Goal: Information Seeking & Learning: Compare options

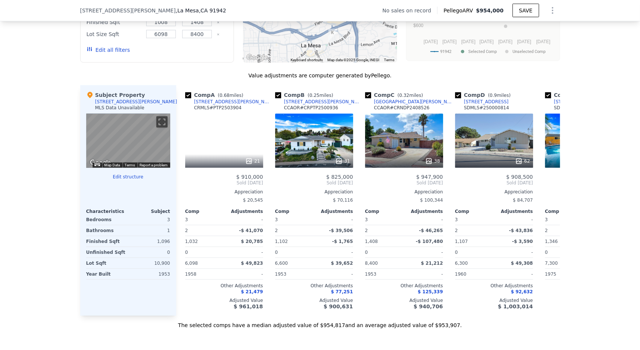
scroll to position [548, 0]
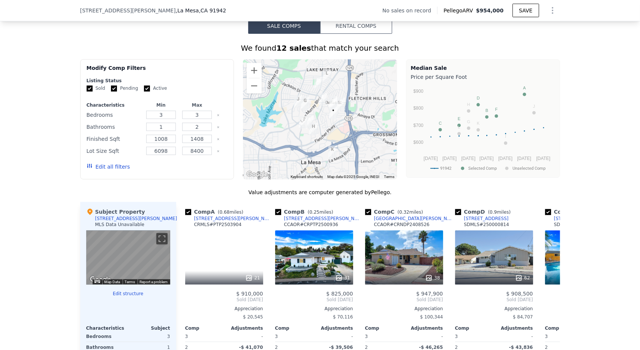
drag, startPoint x: 636, startPoint y: 52, endPoint x: 611, endPoint y: 131, distance: 82.5
click at [611, 131] on div "We found 12 sales that match your search Filters Map Prices Modify Comp Filters…" at bounding box center [320, 240] width 640 height 412
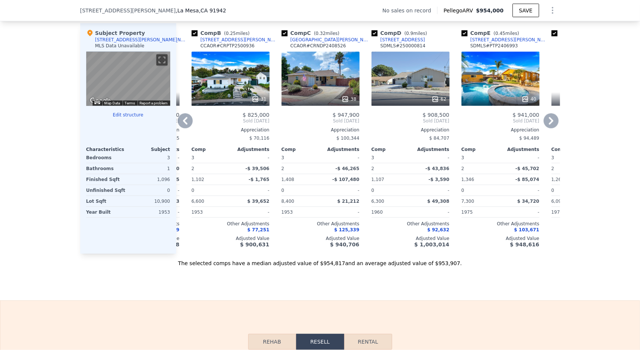
scroll to position [0, 0]
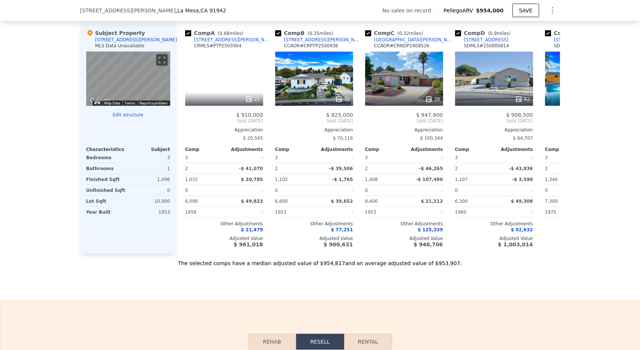
click at [249, 267] on div "The selected comps have a median adjusted value of $954,817 and an average adju…" at bounding box center [320, 261] width 480 height 14
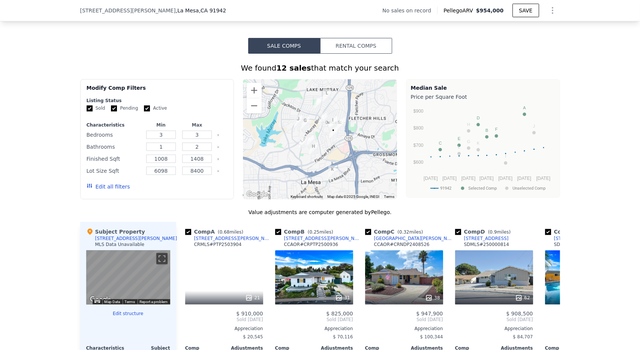
scroll to position [530, 0]
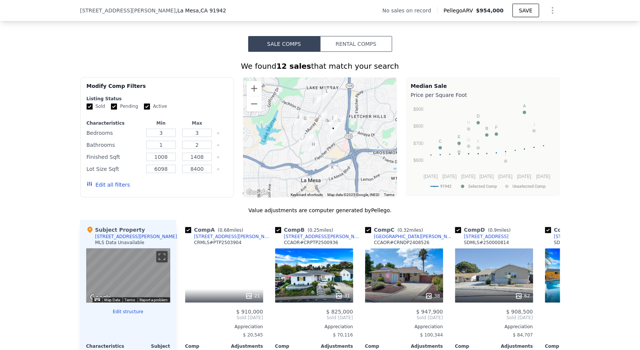
click at [332, 153] on div at bounding box center [320, 137] width 154 height 120
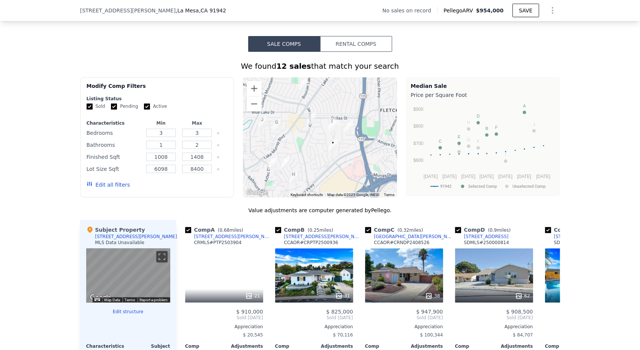
drag, startPoint x: 343, startPoint y: 126, endPoint x: 344, endPoint y: 154, distance: 27.8
click at [344, 154] on div at bounding box center [320, 137] width 154 height 120
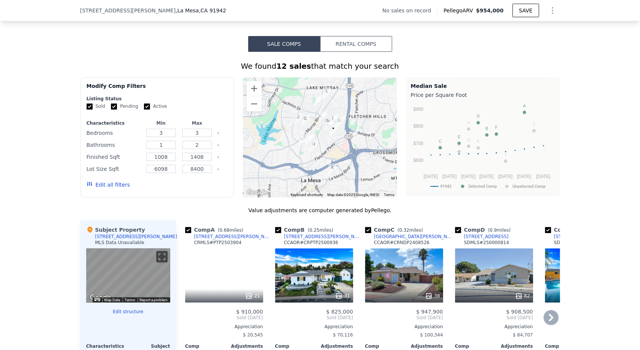
click at [212, 270] on div "21" at bounding box center [224, 275] width 78 height 54
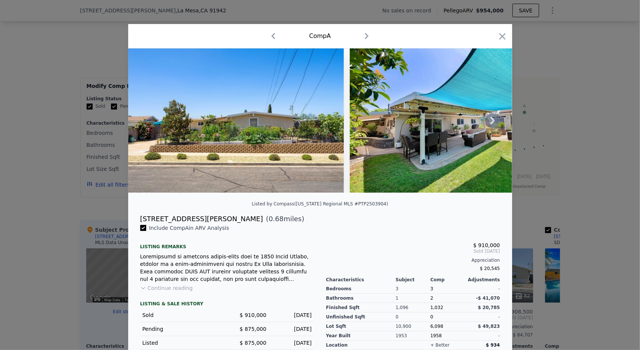
click at [294, 158] on img at bounding box center [236, 120] width 216 height 144
click at [422, 150] on img at bounding box center [458, 120] width 216 height 144
click at [362, 33] on icon "button" at bounding box center [367, 36] width 12 height 12
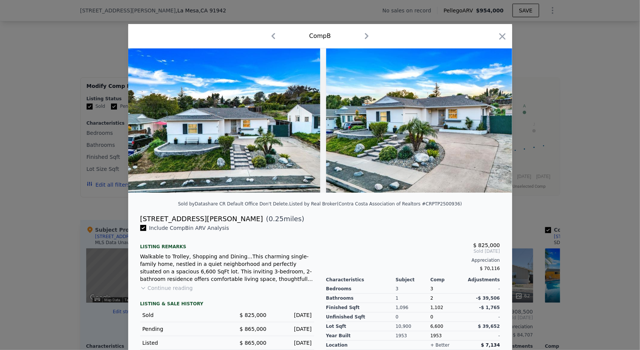
click at [362, 33] on icon "button" at bounding box center [367, 36] width 12 height 12
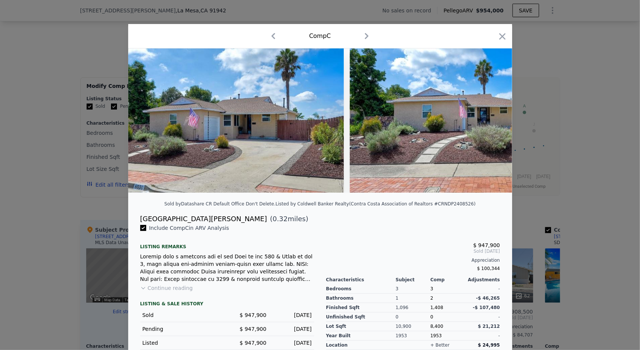
click at [362, 33] on icon "button" at bounding box center [367, 36] width 12 height 12
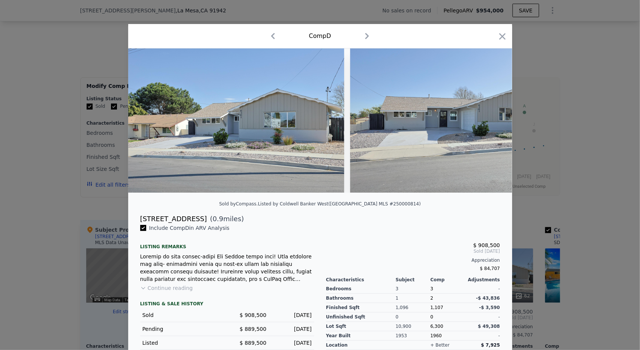
click at [362, 33] on icon "button" at bounding box center [367, 36] width 12 height 12
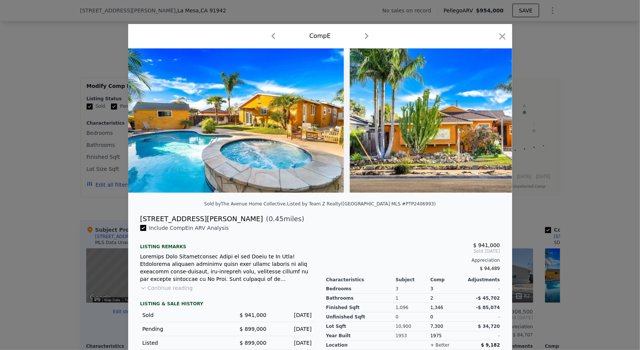
click at [269, 37] on icon "button" at bounding box center [274, 36] width 12 height 12
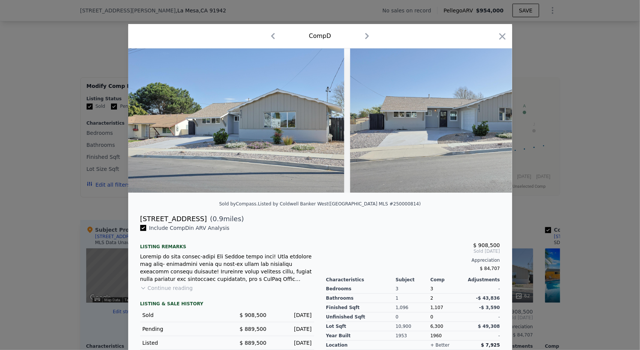
click at [271, 37] on icon "button" at bounding box center [273, 36] width 4 height 6
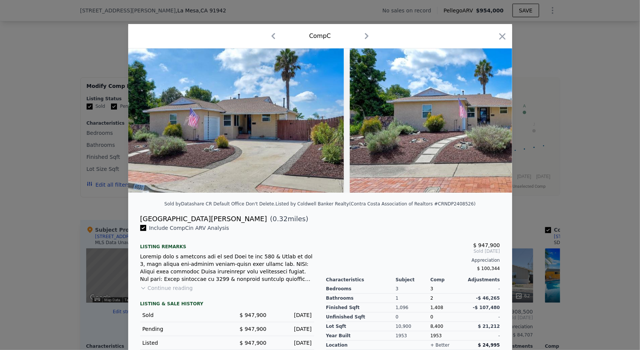
click at [269, 37] on icon "button" at bounding box center [274, 36] width 12 height 12
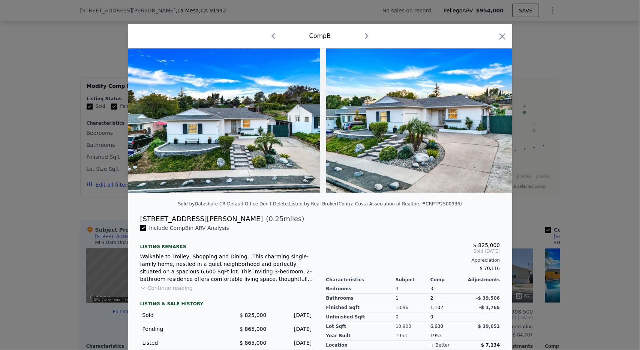
click at [269, 37] on icon "button" at bounding box center [274, 36] width 12 height 12
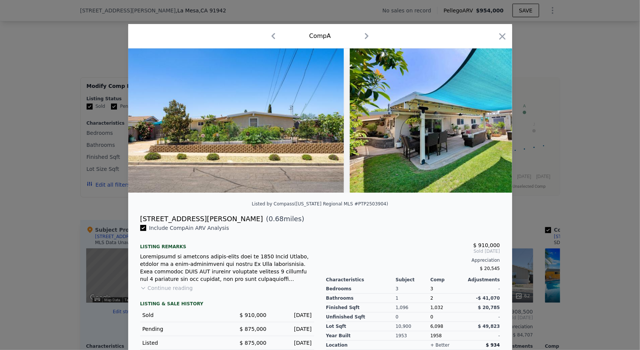
click at [272, 37] on icon "button" at bounding box center [274, 36] width 4 height 6
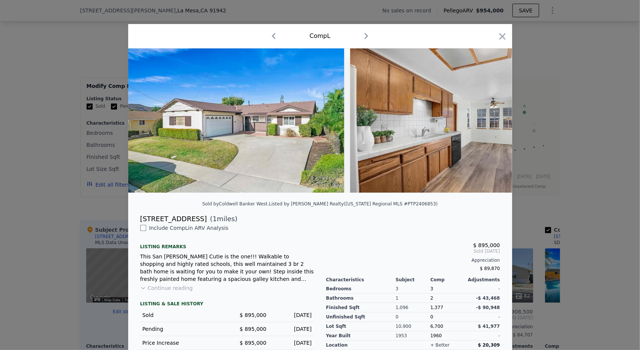
click at [362, 36] on icon "button" at bounding box center [367, 36] width 12 height 12
checkbox input "true"
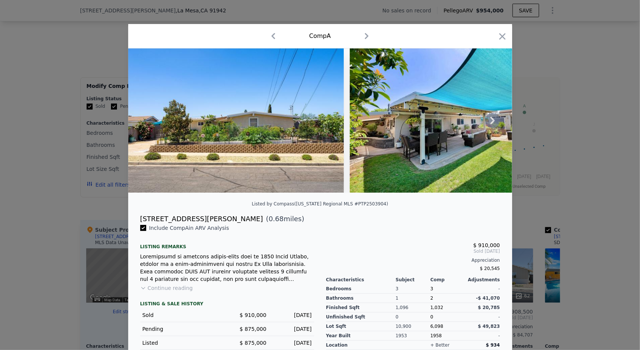
click at [295, 150] on img at bounding box center [236, 120] width 216 height 144
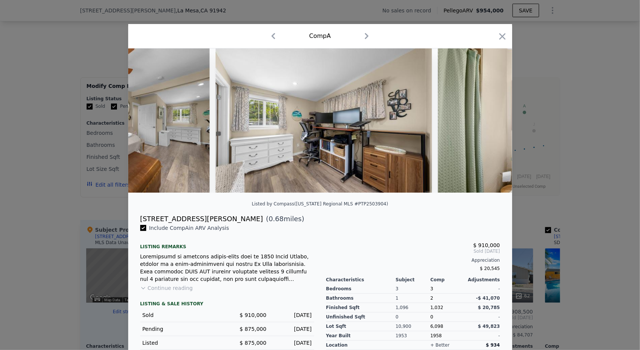
scroll to position [0, 2130]
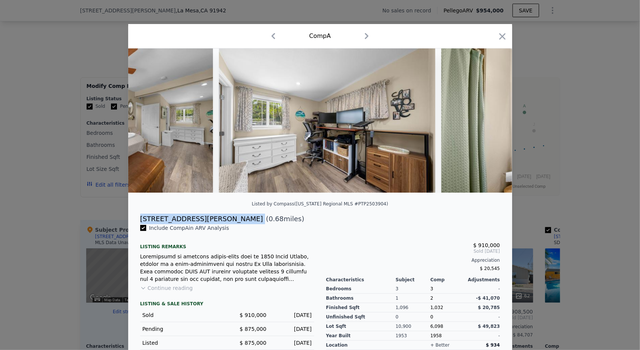
copy div "[STREET_ADDRESS][PERSON_NAME]"
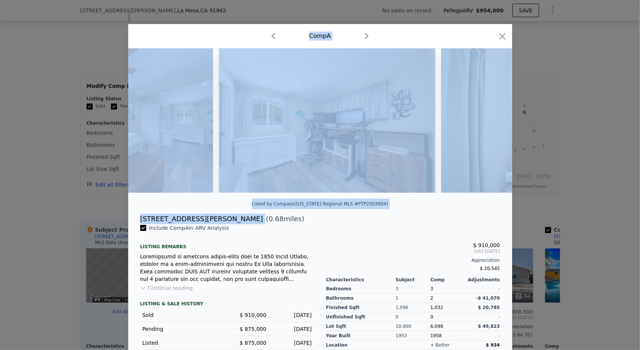
drag, startPoint x: 185, startPoint y: 226, endPoint x: 30, endPoint y: -25, distance: 294.6
click at [30, 0] on html "Search an address or region Solutions Company Open main menu Log In Free Accoun…" at bounding box center [320, 175] width 640 height 350
click at [341, 183] on img at bounding box center [327, 120] width 216 height 144
click at [326, 159] on img at bounding box center [327, 120] width 216 height 144
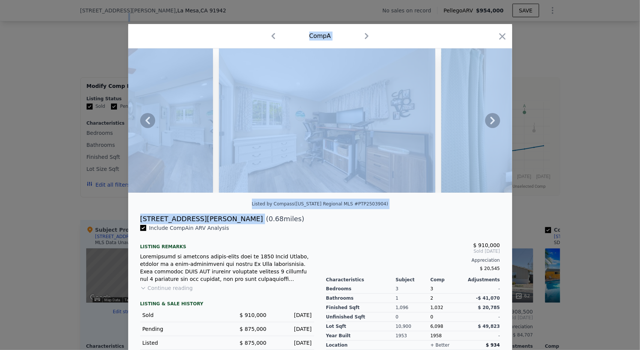
click at [326, 159] on img at bounding box center [327, 120] width 216 height 144
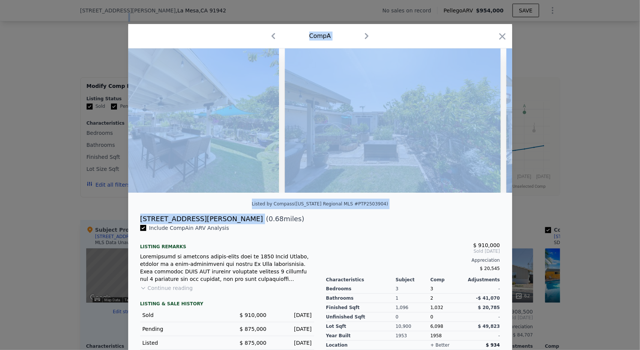
scroll to position [0, 3374]
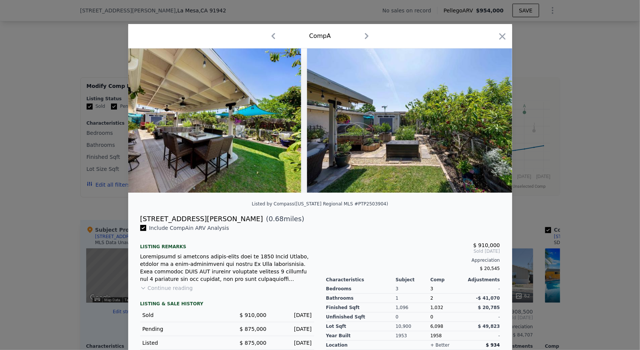
click at [424, 241] on div "$ 910,000 Sold [DATE] Appreciation $ 20,545" at bounding box center [413, 255] width 174 height 38
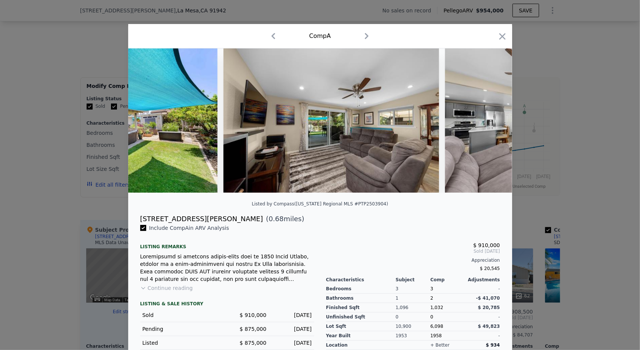
scroll to position [0, 358]
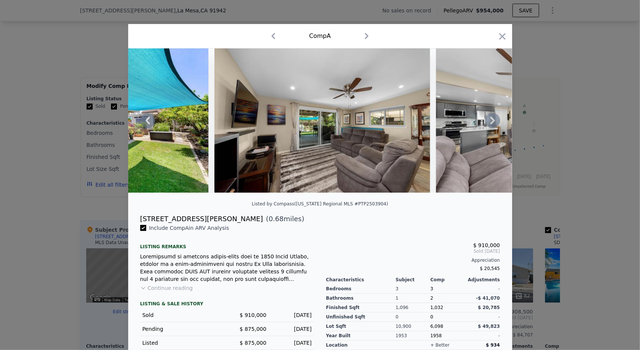
click at [376, 129] on img at bounding box center [323, 120] width 216 height 144
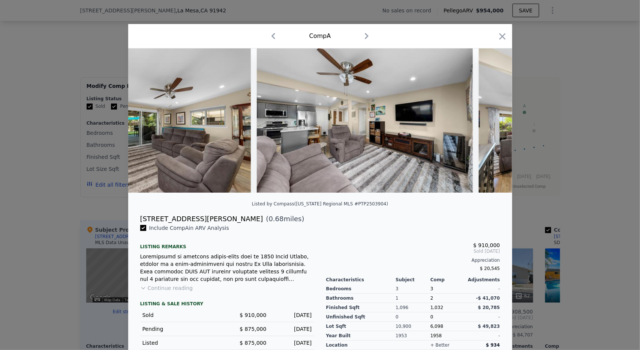
scroll to position [0, 613]
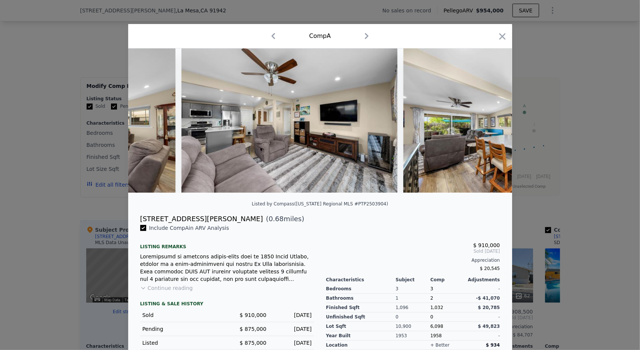
click at [197, 198] on div at bounding box center [320, 123] width 384 height 150
click at [198, 198] on div at bounding box center [320, 123] width 384 height 150
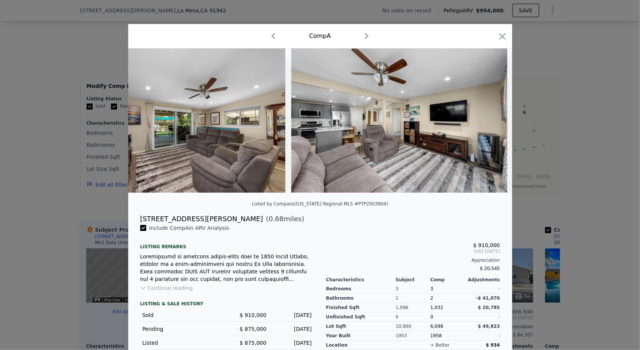
scroll to position [0, 496]
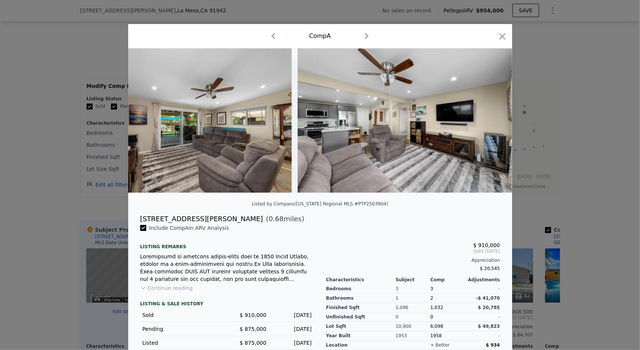
click at [320, 233] on div "$ 910,000 Sold [DATE] Appreciation $ 20,545 Characteristics Subject Comp Adjust…" at bounding box center [413, 296] width 186 height 145
click at [428, 236] on div "$ 910,000 Sold [DATE] Appreciation $ 20,545 Characteristics Subject Comp Adjust…" at bounding box center [413, 296] width 186 height 145
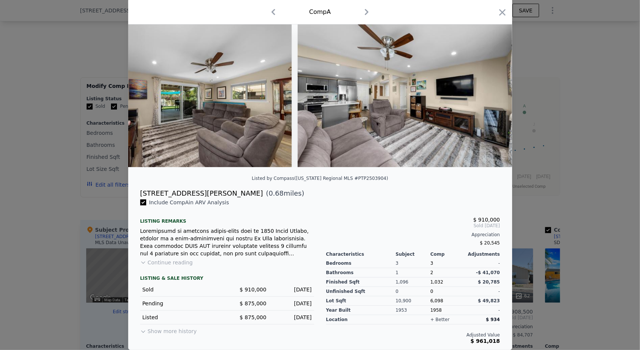
scroll to position [30, 0]
click at [501, 11] on icon "button" at bounding box center [502, 12] width 6 height 6
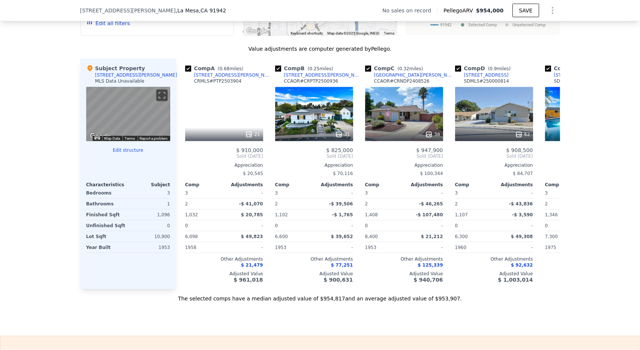
scroll to position [693, 0]
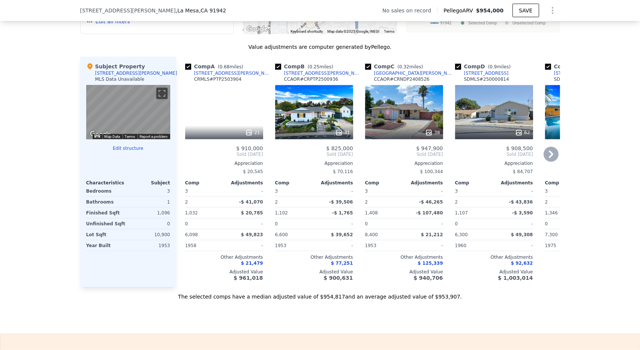
click at [318, 121] on div "31" at bounding box center [314, 112] width 78 height 54
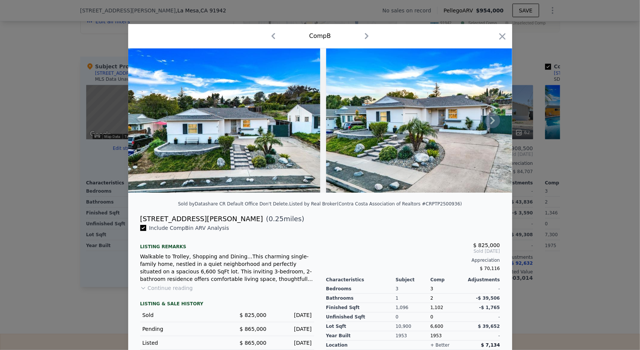
click at [273, 168] on img at bounding box center [224, 120] width 192 height 144
click at [486, 120] on icon at bounding box center [493, 120] width 15 height 15
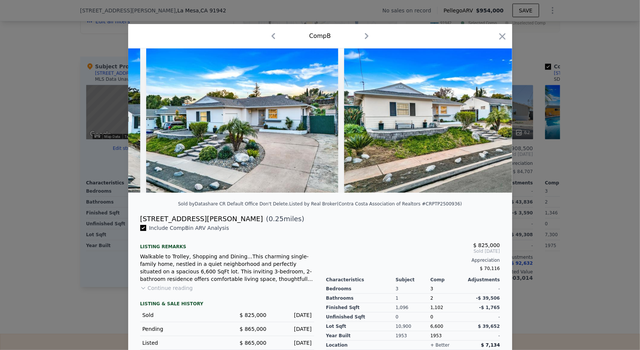
click at [486, 120] on img at bounding box center [440, 120] width 192 height 144
click at [486, 120] on div at bounding box center [320, 120] width 384 height 144
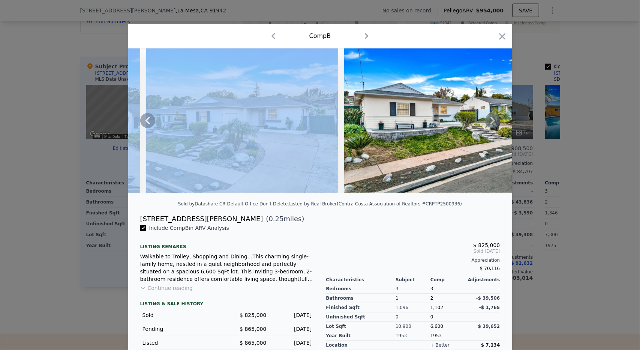
click at [486, 120] on icon at bounding box center [493, 120] width 15 height 15
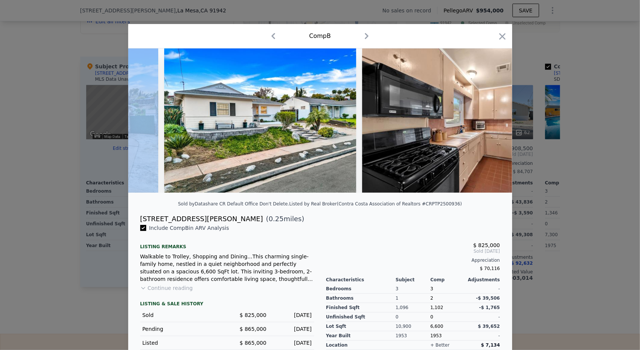
click at [486, 120] on img at bounding box center [470, 120] width 216 height 144
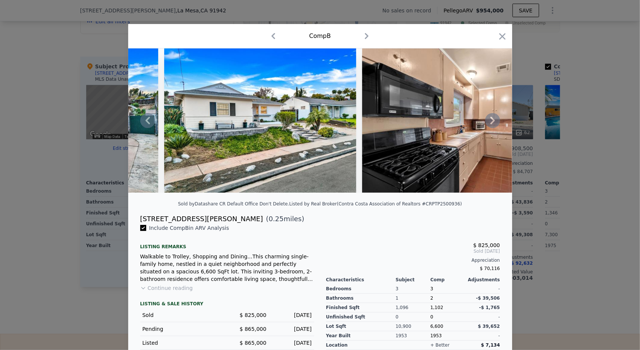
click at [486, 120] on icon at bounding box center [493, 120] width 15 height 15
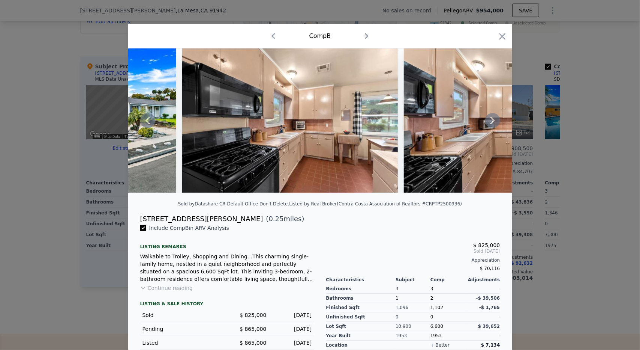
click at [486, 120] on icon at bounding box center [493, 120] width 15 height 15
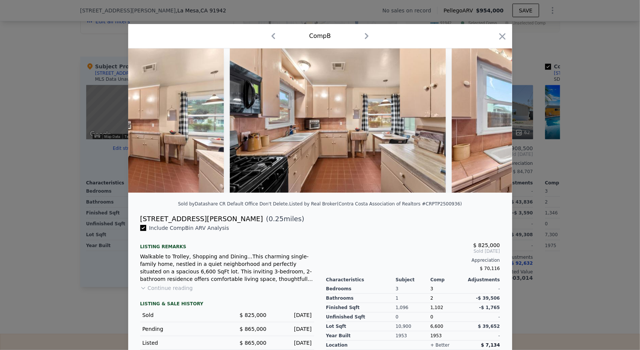
scroll to position [0, 720]
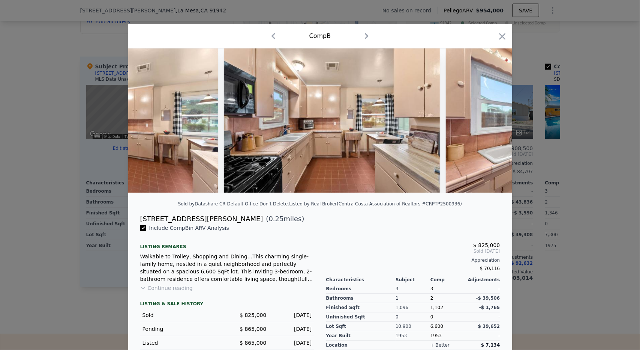
click at [486, 120] on div at bounding box center [320, 120] width 384 height 144
click at [486, 120] on icon at bounding box center [493, 120] width 15 height 15
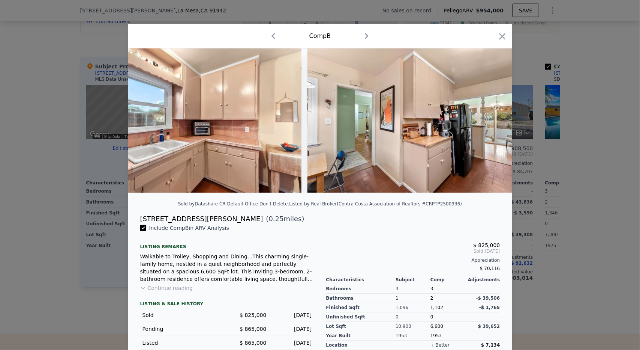
click at [486, 120] on img at bounding box center [416, 120] width 216 height 144
click at [486, 120] on icon at bounding box center [493, 120] width 15 height 15
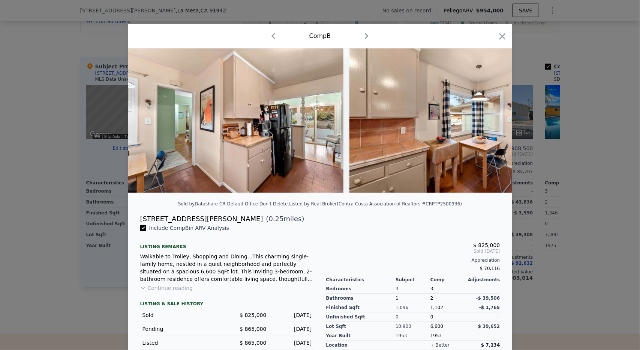
click at [486, 120] on img at bounding box center [458, 120] width 216 height 144
click at [486, 120] on icon at bounding box center [493, 120] width 15 height 15
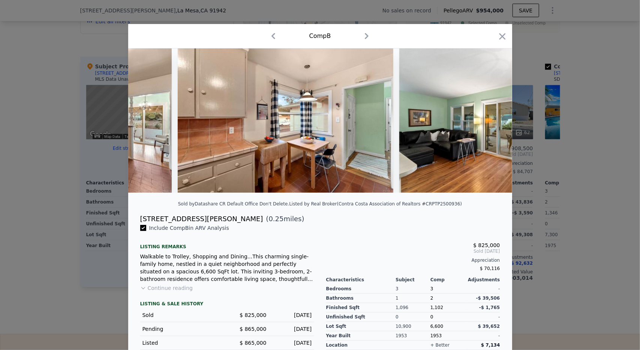
scroll to position [0, 1441]
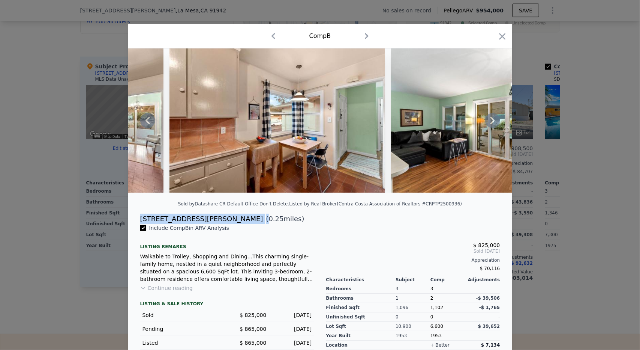
copy div "[STREET_ADDRESS][PERSON_NAME] ("
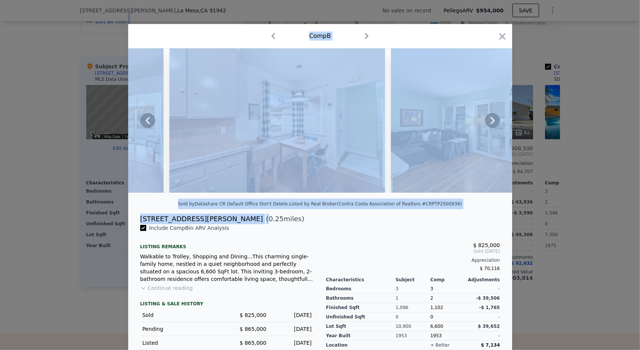
drag, startPoint x: 183, startPoint y: 227, endPoint x: 36, endPoint y: -24, distance: 290.7
click at [36, 0] on html "Search an address or region Solutions Company Open main menu Log In Free Accoun…" at bounding box center [320, 175] width 640 height 350
click at [500, 38] on icon "button" at bounding box center [503, 36] width 11 height 11
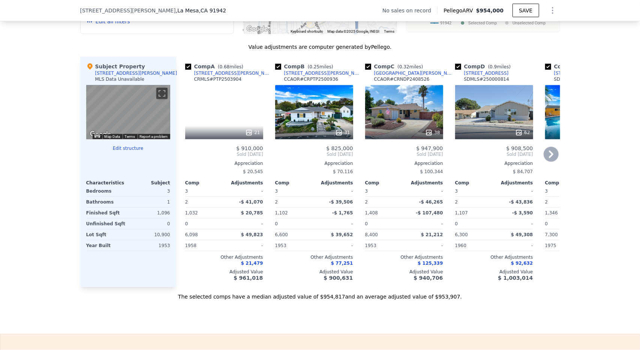
click at [556, 159] on icon at bounding box center [551, 154] width 15 height 15
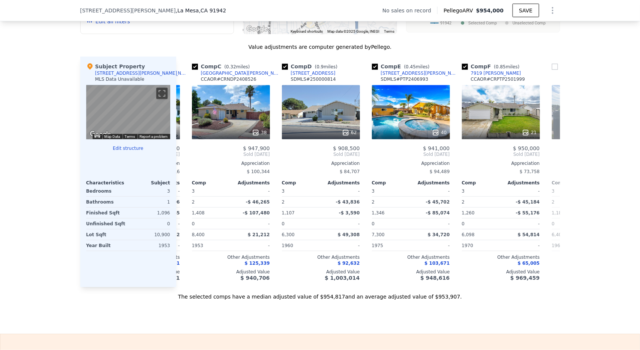
scroll to position [0, 180]
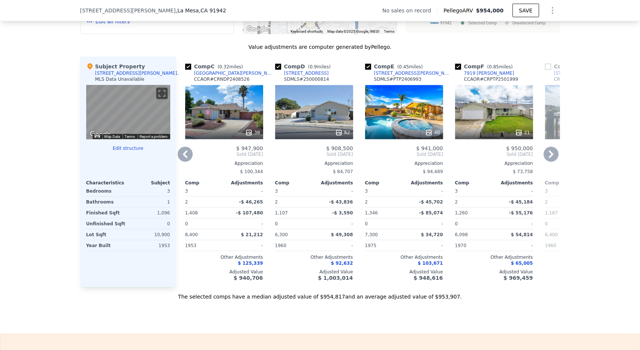
click at [297, 117] on div "62" at bounding box center [314, 112] width 78 height 54
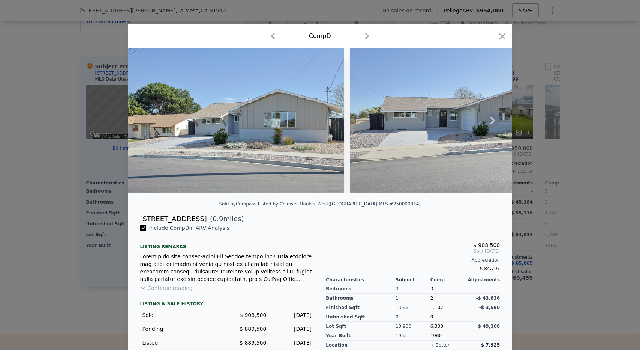
click at [284, 143] on img at bounding box center [236, 120] width 216 height 144
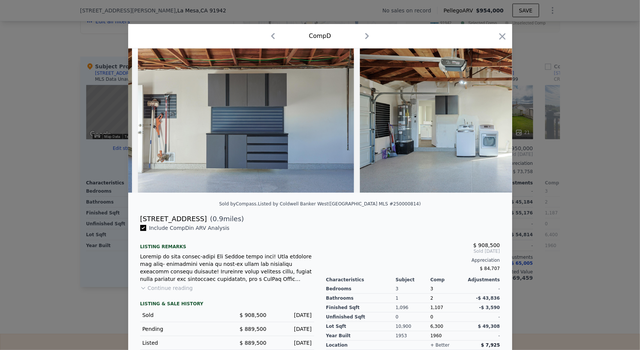
scroll to position [0, 9780]
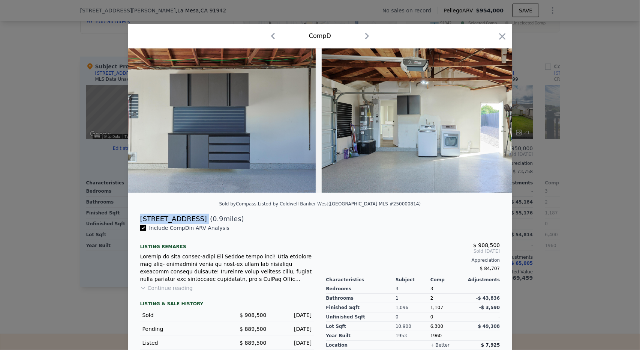
copy div "[STREET_ADDRESS]"
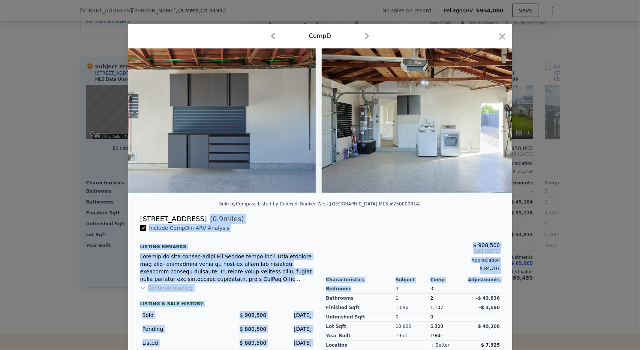
drag, startPoint x: 206, startPoint y: 224, endPoint x: 359, endPoint y: 297, distance: 168.8
click at [359, 297] on div "Sold by Compass . Listed by Coldwell Banker West ([GEOGRAPHIC_DATA] MLS #250000…" at bounding box center [320, 211] width 384 height 327
click at [359, 293] on div "Bedrooms" at bounding box center [361, 288] width 70 height 9
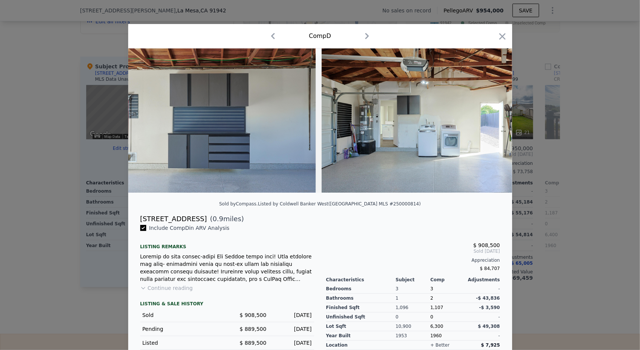
click at [448, 238] on div "$ 908,500 Sold [DATE] Appreciation $ 84,707 Characteristics Subject Comp Adjust…" at bounding box center [413, 296] width 186 height 145
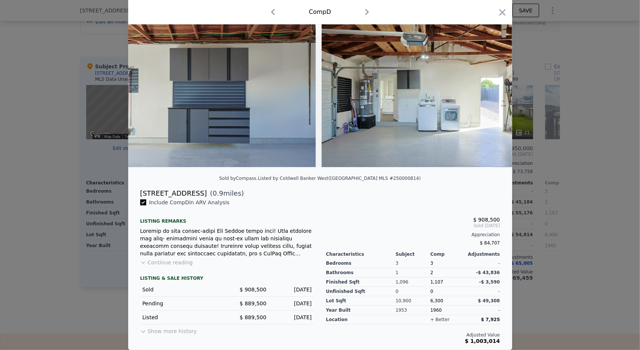
scroll to position [30, 0]
click at [499, 12] on icon "button" at bounding box center [503, 12] width 11 height 11
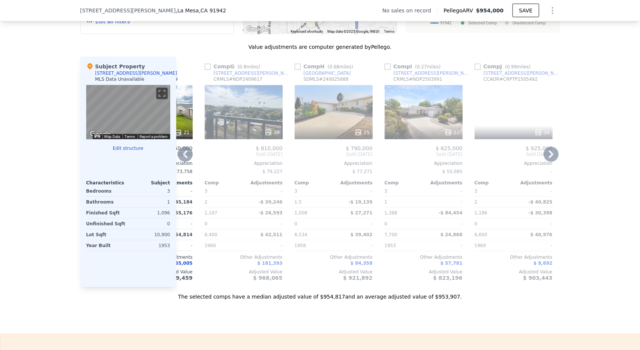
scroll to position [0, 519]
click at [426, 123] on div "22" at bounding box center [425, 112] width 78 height 54
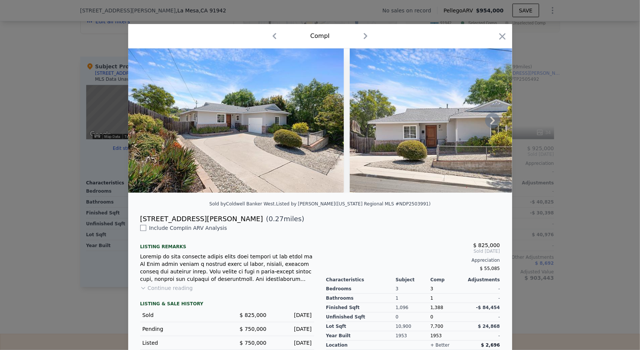
click at [313, 154] on img at bounding box center [236, 120] width 216 height 144
click at [492, 117] on icon at bounding box center [493, 120] width 15 height 15
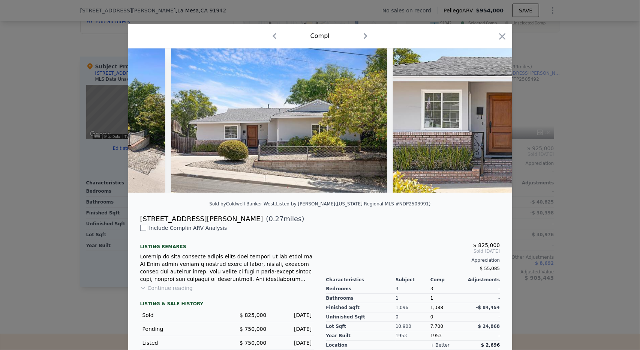
click at [492, 117] on img at bounding box center [501, 120] width 216 height 144
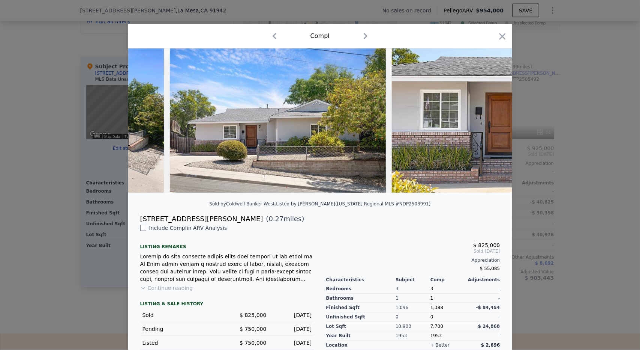
click at [492, 117] on img at bounding box center [500, 120] width 216 height 144
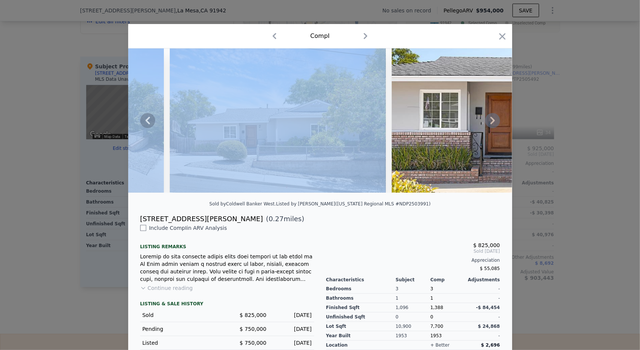
click at [492, 117] on icon at bounding box center [493, 120] width 15 height 15
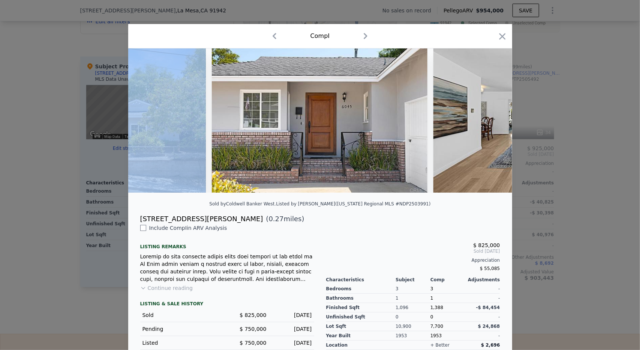
click at [492, 117] on img at bounding box center [542, 120] width 216 height 144
click at [492, 117] on icon at bounding box center [493, 120] width 15 height 15
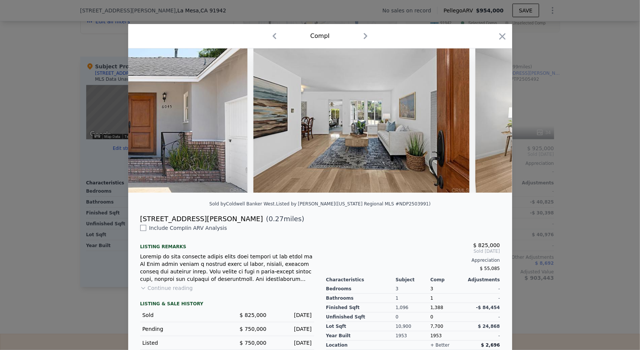
click at [492, 117] on img at bounding box center [584, 120] width 216 height 144
click at [492, 117] on icon at bounding box center [493, 120] width 15 height 15
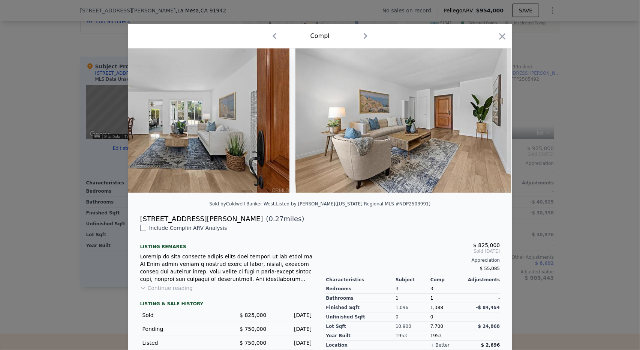
click at [492, 117] on img at bounding box center [404, 120] width 216 height 144
click at [492, 117] on icon at bounding box center [493, 120] width 15 height 15
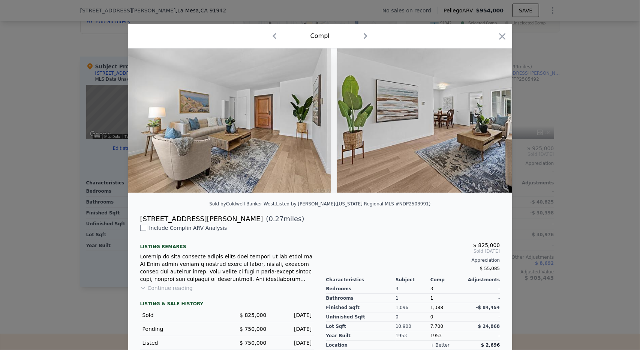
click at [492, 117] on img at bounding box center [445, 120] width 216 height 144
click at [492, 117] on icon at bounding box center [493, 120] width 15 height 15
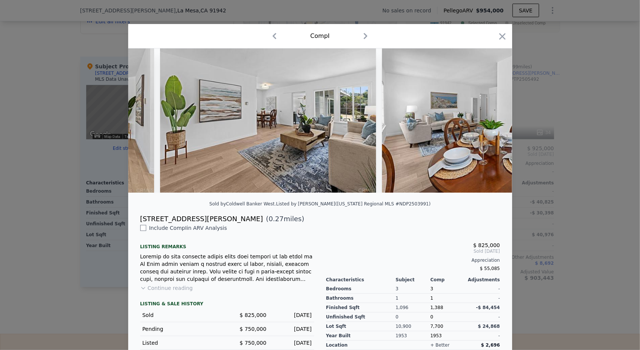
click at [492, 117] on img at bounding box center [490, 120] width 216 height 144
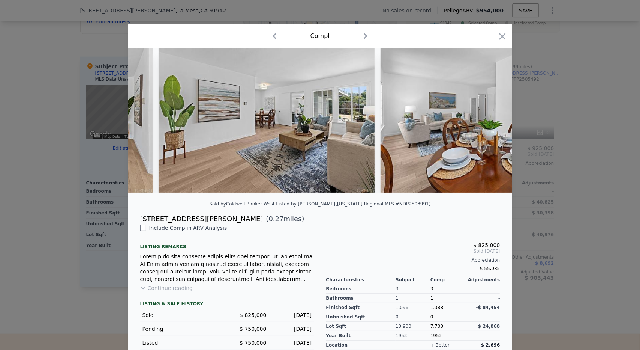
scroll to position [0, 1081]
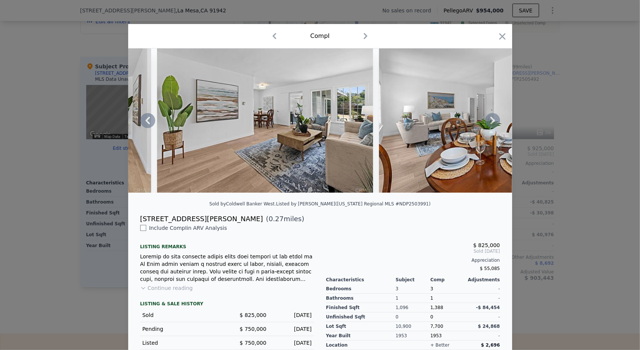
click at [492, 117] on div at bounding box center [320, 120] width 384 height 144
click at [492, 117] on icon at bounding box center [493, 120] width 15 height 15
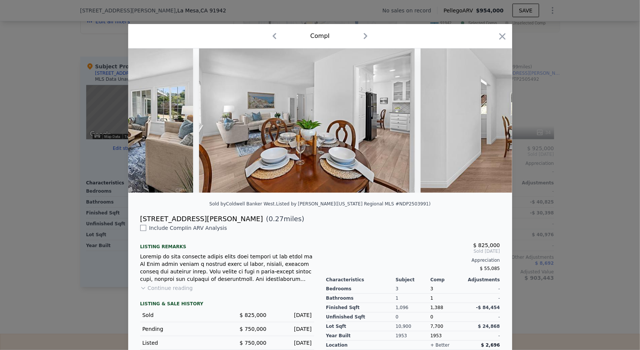
click at [492, 117] on img at bounding box center [529, 120] width 216 height 144
click at [492, 117] on icon at bounding box center [493, 120] width 15 height 15
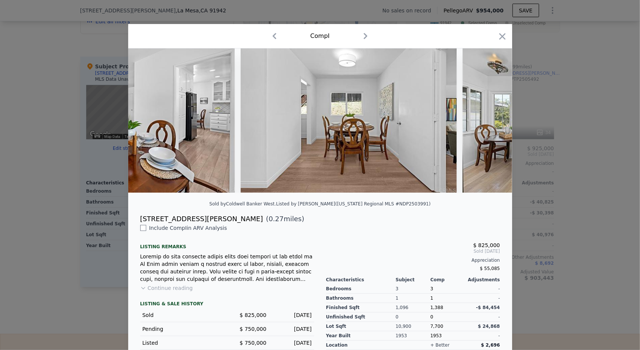
click at [492, 117] on img at bounding box center [571, 120] width 216 height 144
click at [492, 117] on icon at bounding box center [493, 120] width 15 height 15
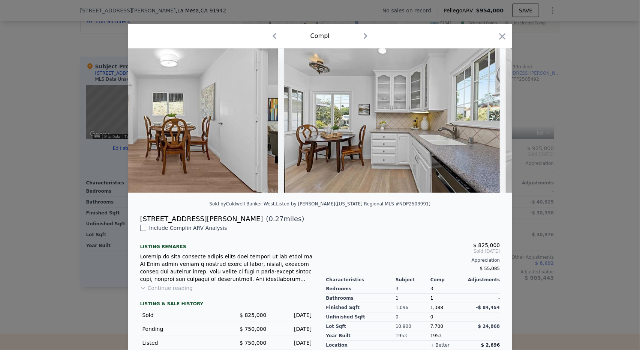
scroll to position [0, 1621]
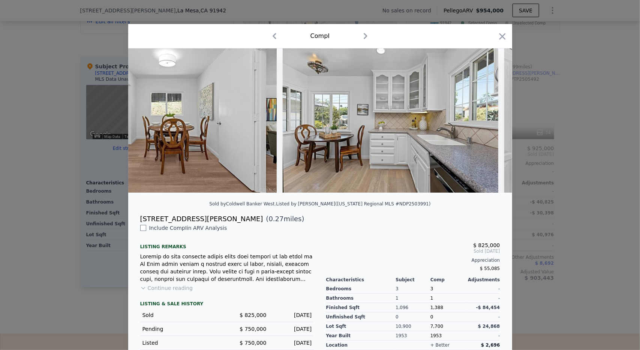
click at [492, 117] on div at bounding box center [320, 120] width 384 height 144
click at [492, 117] on icon at bounding box center [493, 120] width 15 height 15
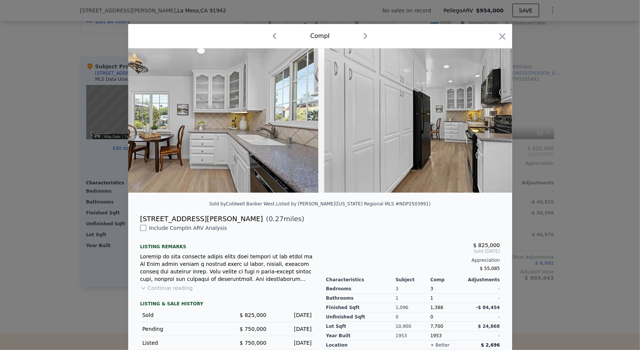
click at [492, 117] on div at bounding box center [320, 120] width 384 height 144
click at [492, 117] on icon at bounding box center [493, 120] width 15 height 15
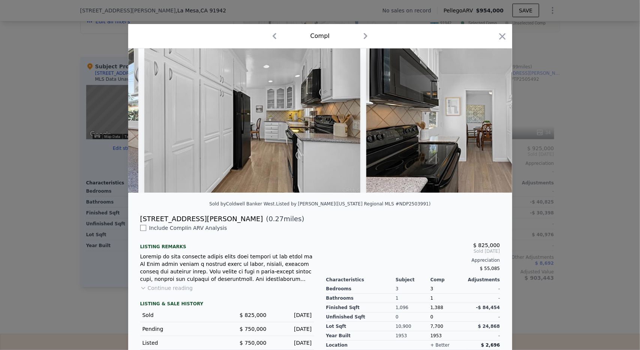
click at [492, 117] on img at bounding box center [475, 120] width 216 height 144
click at [492, 117] on icon at bounding box center [493, 120] width 15 height 15
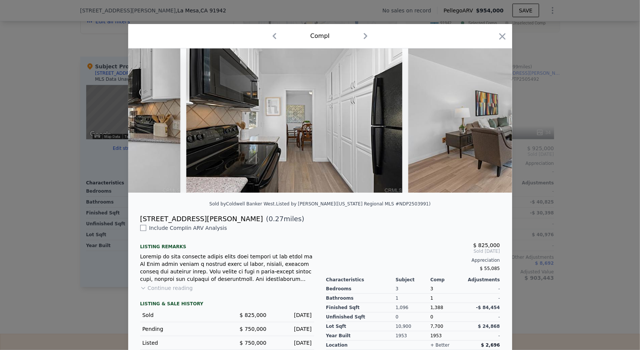
click at [492, 117] on img at bounding box center [517, 120] width 216 height 144
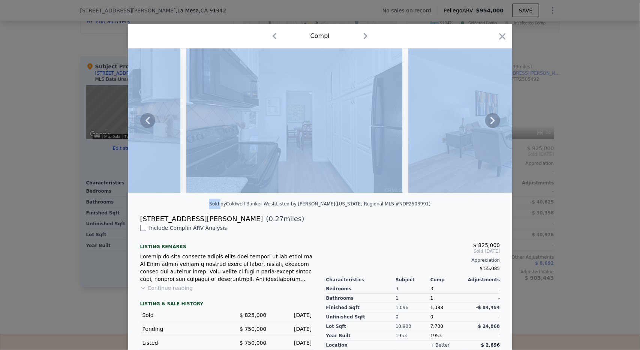
click at [492, 117] on icon at bounding box center [493, 120] width 15 height 15
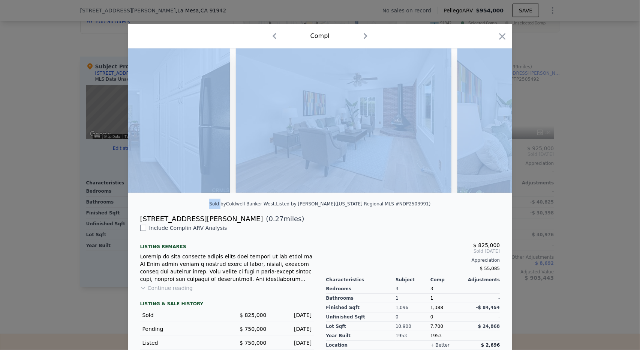
scroll to position [0, 2341]
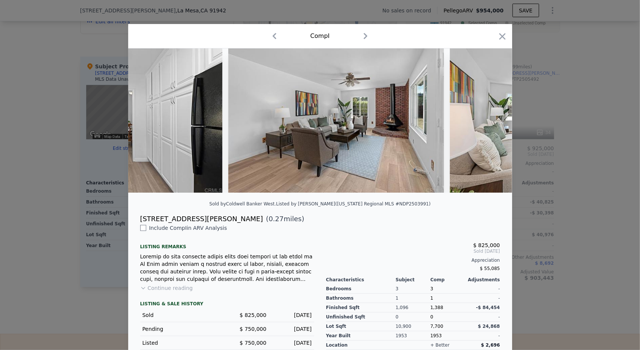
click at [413, 222] on div "[STREET_ADDRESS][PERSON_NAME] ( 0.27 miles)" at bounding box center [320, 218] width 372 height 11
drag, startPoint x: 183, startPoint y: 223, endPoint x: 137, endPoint y: 224, distance: 46.5
click at [137, 224] on div "[STREET_ADDRESS][PERSON_NAME] ( 0.27 miles)" at bounding box center [320, 218] width 372 height 11
copy div "[STREET_ADDRESS][PERSON_NAME] ("
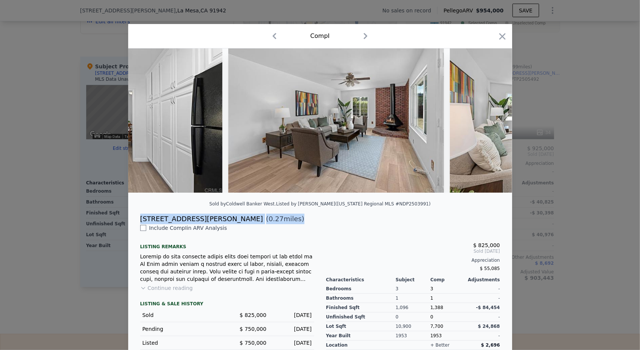
drag, startPoint x: 137, startPoint y: 224, endPoint x: 138, endPoint y: 233, distance: 9.4
click at [138, 233] on div "Sold by Coldwell Banker West . Listed by AARE ([US_STATE] Regional MLS #NDP2503…" at bounding box center [320, 211] width 384 height 327
click at [140, 231] on input "checkbox" at bounding box center [143, 228] width 6 height 6
checkbox input "true"
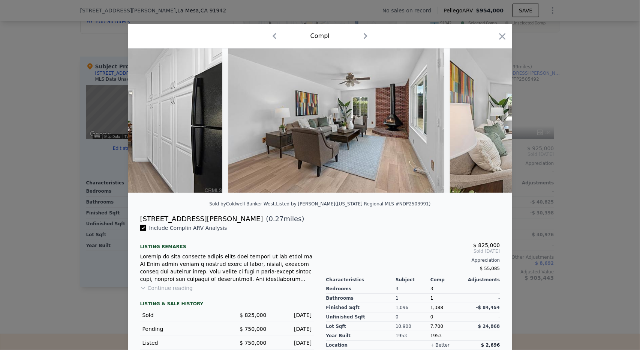
click at [257, 259] on div at bounding box center [227, 268] width 174 height 30
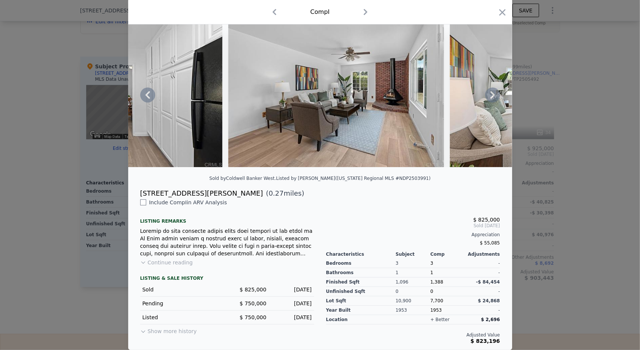
checkbox input "false"
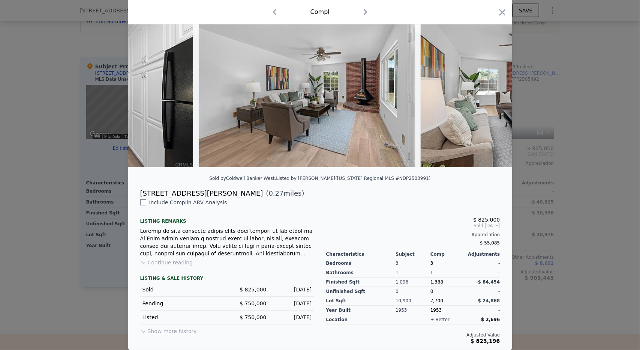
scroll to position [0, 2335]
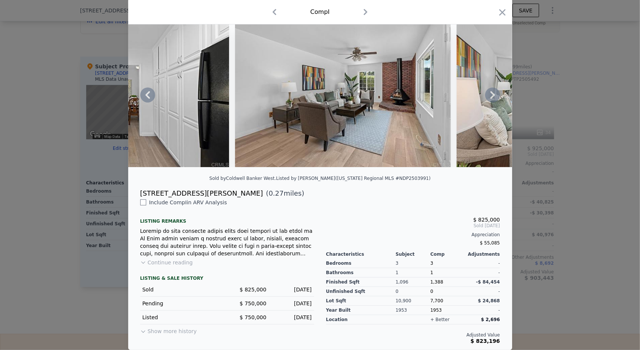
click at [333, 149] on img at bounding box center [343, 95] width 216 height 144
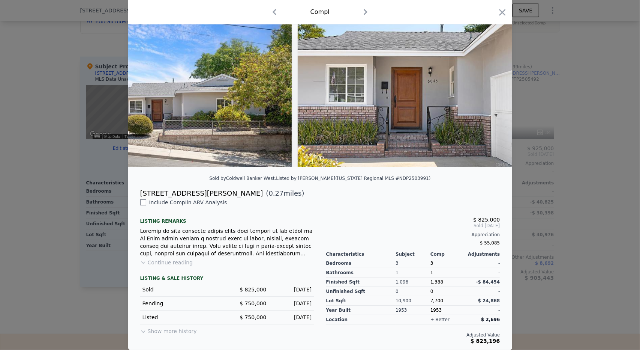
scroll to position [0, 202]
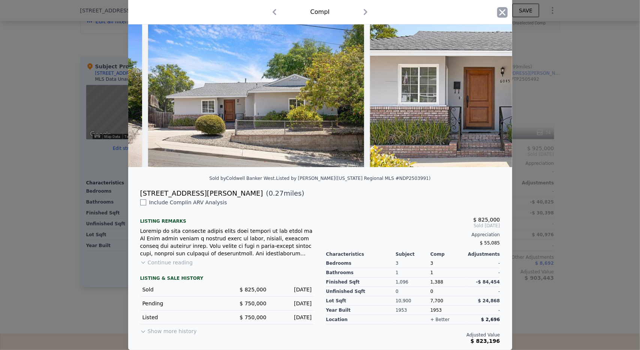
click at [499, 17] on icon "button" at bounding box center [503, 12] width 11 height 11
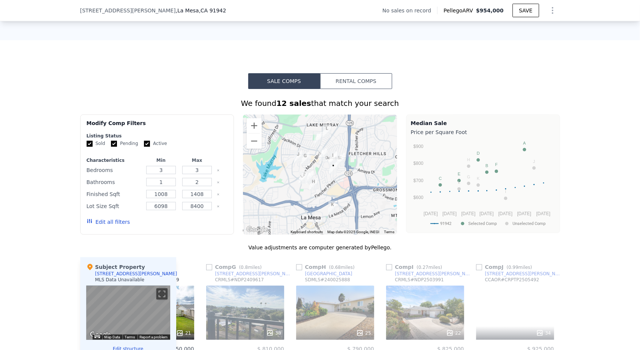
scroll to position [424, 0]
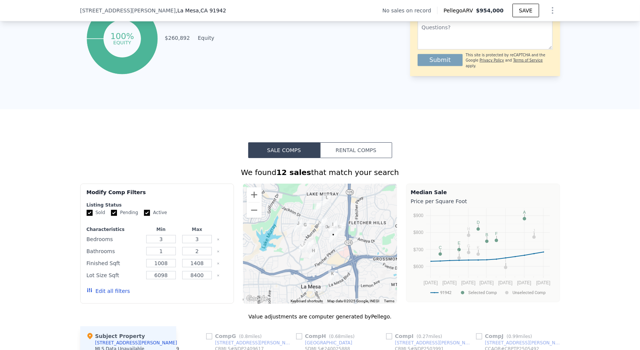
click at [320, 233] on img "8405 Denton St" at bounding box center [323, 223] width 14 height 19
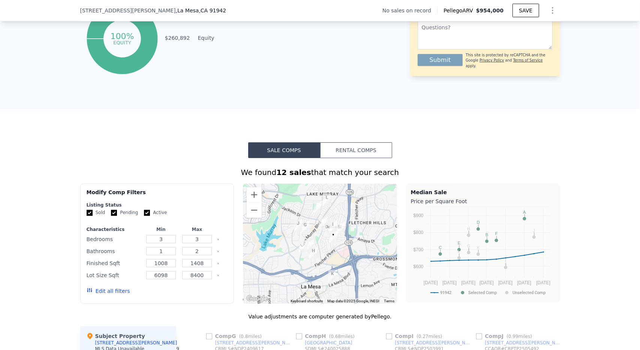
click at [320, 233] on img "8405 Denton St" at bounding box center [323, 223] width 14 height 19
click at [323, 240] on div at bounding box center [320, 243] width 154 height 120
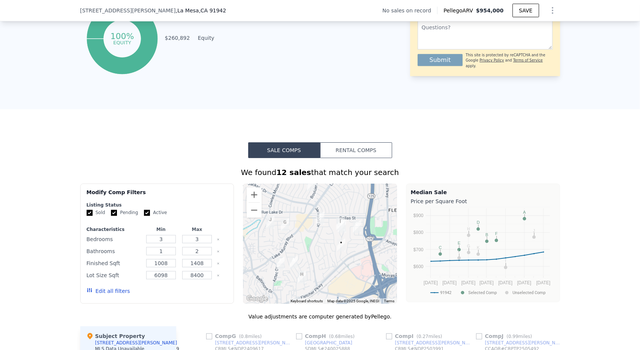
click at [323, 240] on div at bounding box center [320, 243] width 154 height 120
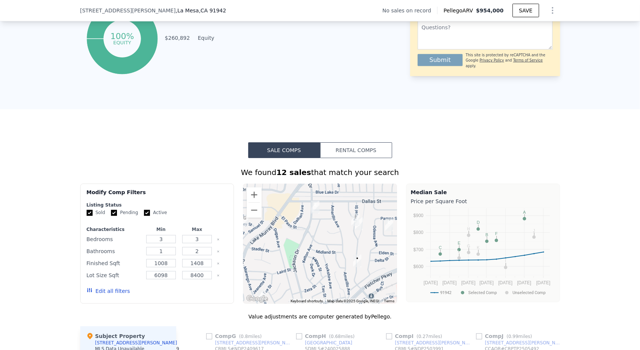
click at [352, 221] on img "6045 Nagel St" at bounding box center [356, 219] width 14 height 19
drag, startPoint x: 350, startPoint y: 218, endPoint x: 326, endPoint y: 110, distance: 110.7
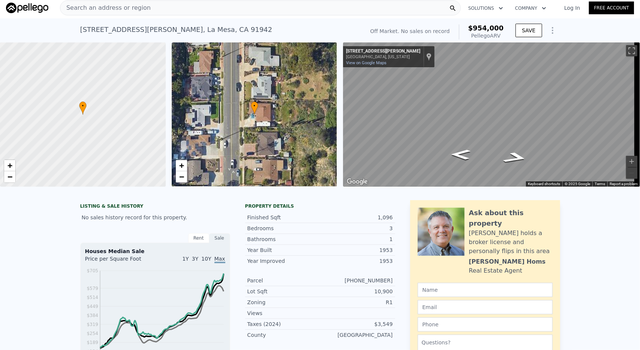
scroll to position [0, 0]
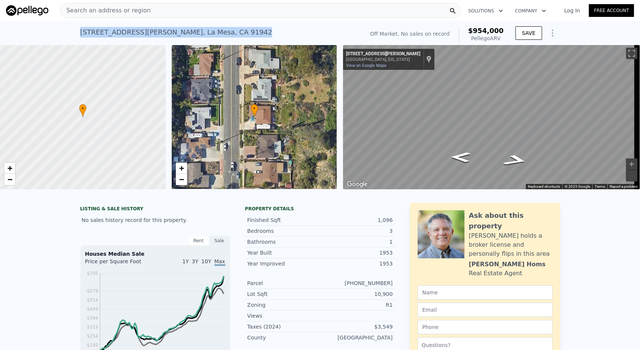
copy div "[STREET_ADDRESS][PERSON_NAME]"
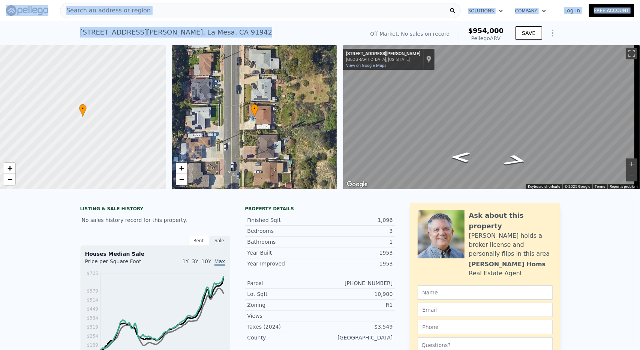
drag, startPoint x: 185, startPoint y: 33, endPoint x: 335, endPoint y: -25, distance: 160.8
click at [335, 0] on html "Search an address or region Solutions Company Open main menu Log In Free Accoun…" at bounding box center [320, 175] width 640 height 350
